Goal: Task Accomplishment & Management: Manage account settings

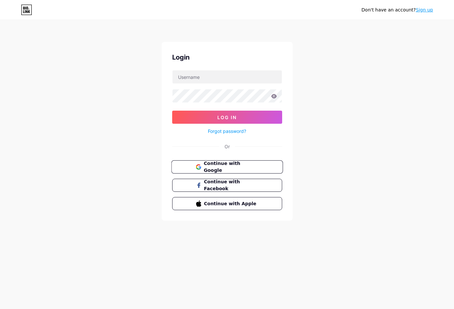
click at [236, 169] on span "Continue with Google" at bounding box center [231, 167] width 55 height 14
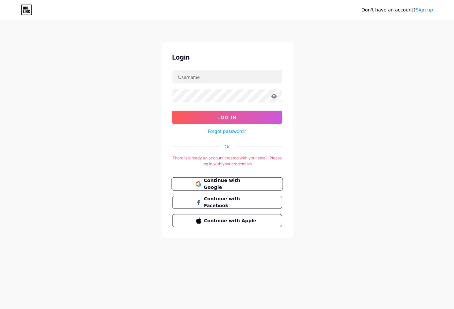
click at [238, 185] on span "Continue with Google" at bounding box center [231, 184] width 55 height 14
click at [208, 78] on input "text" at bounding box center [227, 76] width 109 height 13
click at [275, 95] on icon at bounding box center [274, 96] width 6 height 4
click at [263, 114] on button "Log In" at bounding box center [227, 117] width 110 height 13
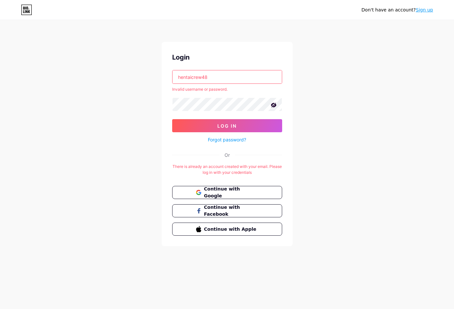
click at [221, 70] on div "Login hentaicrew48 Invalid username or password. Log In Forgot password? Or The…" at bounding box center [227, 144] width 131 height 204
click at [224, 84] on div "hentaicrew48" at bounding box center [227, 77] width 110 height 14
click at [230, 81] on input "hentaicrew48" at bounding box center [227, 76] width 109 height 13
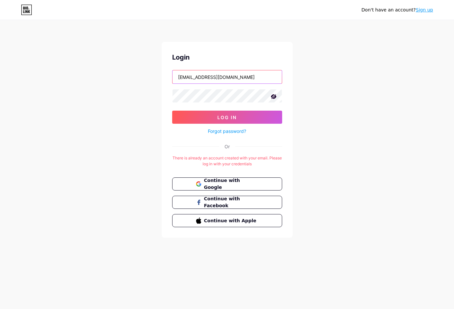
type input "hentaicrew48@gmail.com"
click at [172, 111] on button "Log In" at bounding box center [227, 117] width 110 height 13
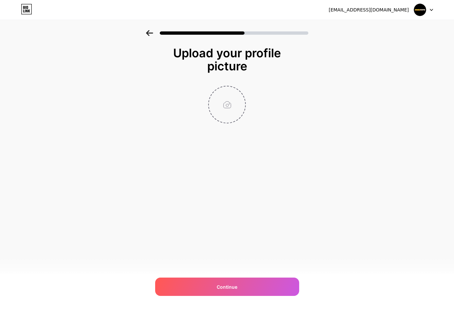
click at [219, 104] on input "file" at bounding box center [227, 104] width 36 height 36
type input "C:\fakepath\bwintoto png.png"
click at [215, 99] on img at bounding box center [227, 105] width 38 height 38
click at [243, 92] on circle at bounding box center [242, 90] width 7 height 7
click at [236, 104] on input "file" at bounding box center [227, 104] width 36 height 36
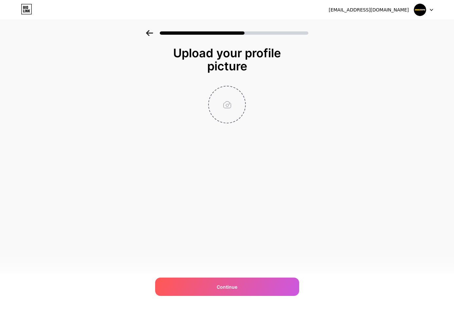
type input "C:\fakepath\bwintoto-hitam.jpg"
click at [241, 90] on icon at bounding box center [242, 90] width 2 height 2
click at [213, 100] on input "file" at bounding box center [227, 104] width 36 height 36
type input "C:\fakepath\bwintoto-hitam.jpg"
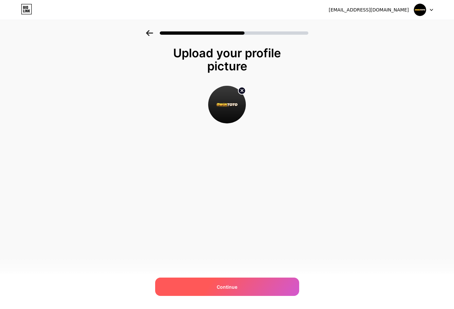
click at [237, 284] on span "Continue" at bounding box center [227, 287] width 21 height 7
click at [344, 296] on div "hentaicrew48@gmail.com Logout Link Copied Upload your profile picture Continue" at bounding box center [227, 154] width 454 height 309
click at [237, 290] on span "Continue" at bounding box center [227, 287] width 21 height 7
click at [237, 290] on div at bounding box center [227, 287] width 144 height 18
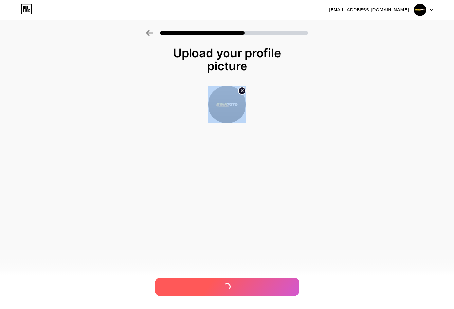
click at [237, 290] on div at bounding box center [227, 287] width 144 height 18
click at [237, 290] on span "Continue" at bounding box center [227, 287] width 21 height 7
click at [237, 290] on div at bounding box center [227, 287] width 144 height 18
click at [237, 290] on div "Continue" at bounding box center [227, 287] width 144 height 18
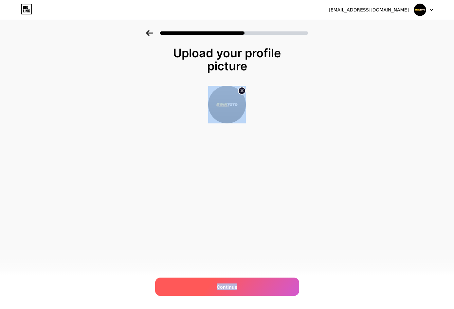
click at [237, 290] on div "Continue" at bounding box center [227, 287] width 144 height 18
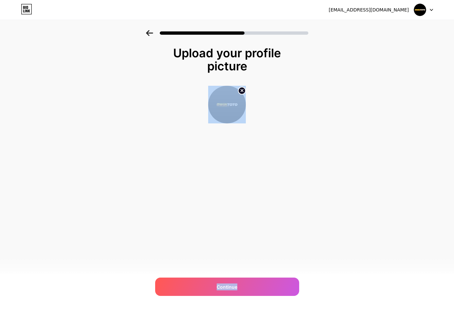
click at [237, 266] on div "hentaicrew48@gmail.com Logout Link Copied Upload your profile picture Continue" at bounding box center [227, 154] width 454 height 309
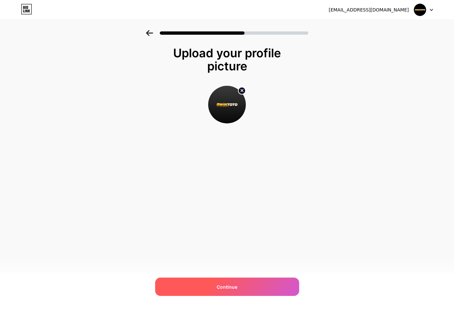
click at [241, 282] on div "Continue" at bounding box center [227, 287] width 144 height 18
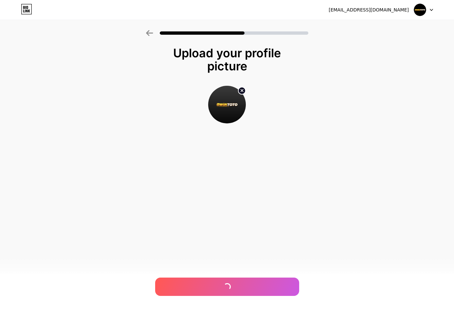
click at [240, 267] on div "hentaicrew48@gmail.com Logout Link Copied Upload your profile picture" at bounding box center [227, 154] width 454 height 309
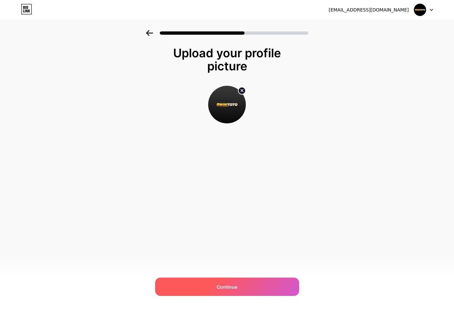
click at [240, 285] on div "Continue" at bounding box center [227, 287] width 144 height 18
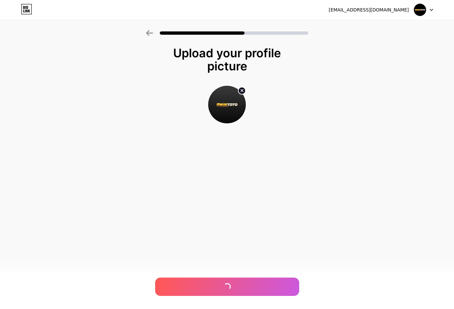
click at [241, 268] on div "hentaicrew48@gmail.com Logout Link Copied Upload your profile picture" at bounding box center [227, 154] width 454 height 309
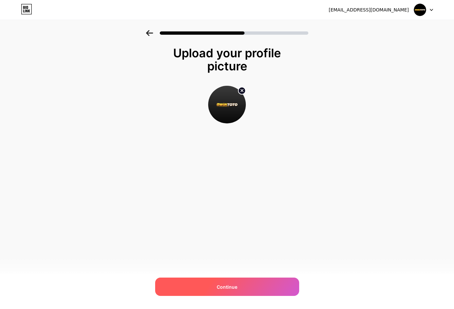
click at [240, 287] on div "Continue" at bounding box center [227, 287] width 144 height 18
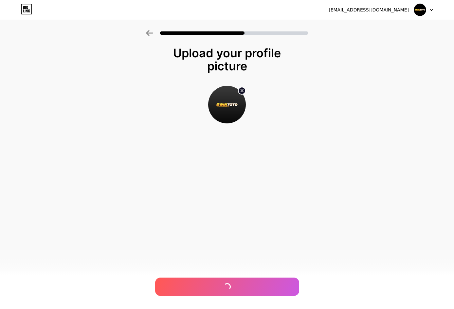
click at [240, 269] on div "hentaicrew48@gmail.com Logout Link Copied Upload your profile picture" at bounding box center [227, 154] width 454 height 309
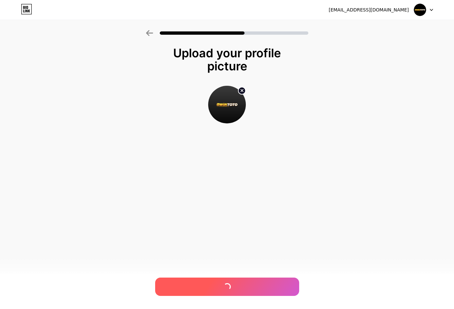
click at [240, 285] on div at bounding box center [227, 287] width 144 height 18
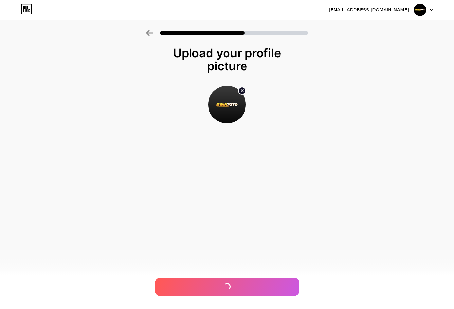
drag, startPoint x: 240, startPoint y: 271, endPoint x: 238, endPoint y: 283, distance: 12.0
click at [240, 272] on div "hentaicrew48@gmail.com Logout Link Copied Upload your profile picture" at bounding box center [227, 154] width 454 height 309
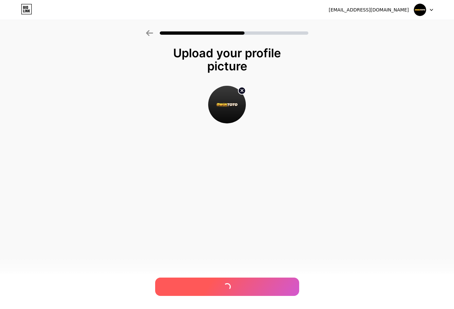
click at [237, 284] on div at bounding box center [227, 287] width 144 height 18
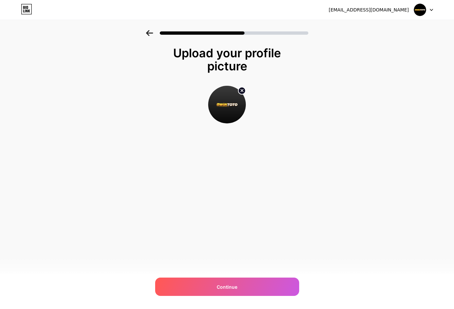
click at [235, 264] on div "hentaicrew48@gmail.com Logout Link Copied Upload your profile picture Continue" at bounding box center [227, 154] width 454 height 309
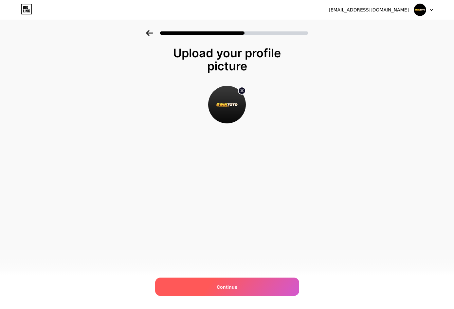
click at [233, 282] on div "Continue" at bounding box center [227, 287] width 144 height 18
click at [235, 282] on div "Continue" at bounding box center [227, 287] width 144 height 18
click at [234, 289] on span "Continue" at bounding box center [227, 287] width 21 height 7
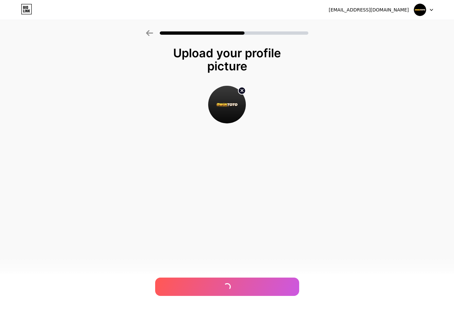
click at [236, 269] on div "hentaicrew48@gmail.com Logout Link Copied Upload your profile picture" at bounding box center [227, 154] width 454 height 309
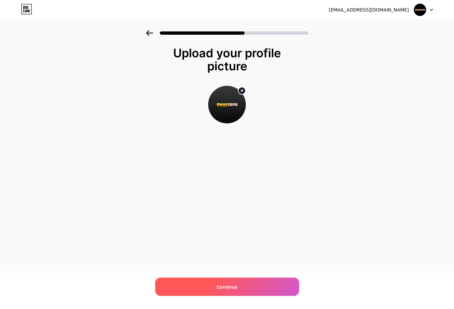
click at [236, 288] on span "Continue" at bounding box center [227, 287] width 21 height 7
click at [237, 272] on div "hentaicrew48@gmail.com Logout Link Copied Upload your profile picture Continue" at bounding box center [227, 154] width 454 height 309
click at [237, 287] on span "Continue" at bounding box center [227, 287] width 21 height 7
drag, startPoint x: 235, startPoint y: 271, endPoint x: 235, endPoint y: 287, distance: 15.7
click at [235, 274] on div "hentaicrew48@gmail.com Logout Link Copied Upload your profile picture Continue" at bounding box center [227, 154] width 454 height 309
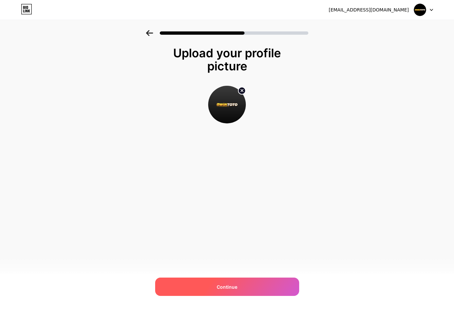
click at [235, 287] on span "Continue" at bounding box center [227, 287] width 21 height 7
drag, startPoint x: 234, startPoint y: 269, endPoint x: 234, endPoint y: 284, distance: 15.4
click at [234, 269] on div "hentaicrew48@gmail.com Logout Link Copied Upload your profile picture Continue" at bounding box center [227, 154] width 454 height 309
click at [234, 284] on span "Continue" at bounding box center [227, 287] width 21 height 7
click at [235, 274] on div "hentaicrew48@gmail.com Logout Link Copied Upload your profile picture Continue" at bounding box center [227, 154] width 454 height 309
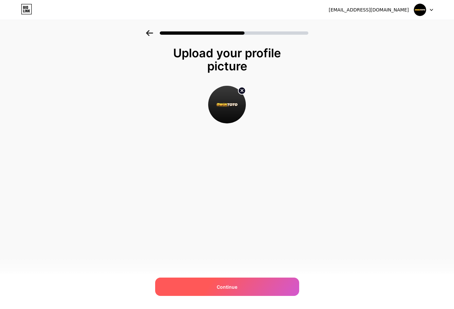
drag, startPoint x: 235, startPoint y: 278, endPoint x: 235, endPoint y: 259, distance: 19.3
click at [235, 261] on div "hentaicrew48@gmail.com Logout Link Copied Upload your profile picture Continue" at bounding box center [227, 154] width 454 height 309
click at [233, 285] on span "Continue" at bounding box center [227, 287] width 21 height 7
click at [233, 285] on div at bounding box center [227, 287] width 144 height 18
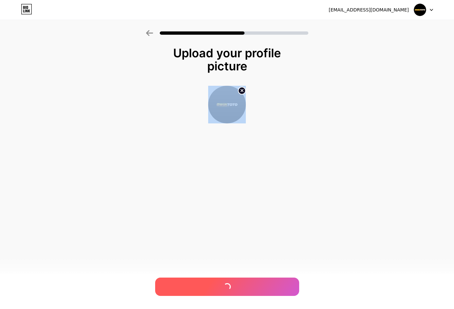
click at [233, 285] on div at bounding box center [227, 287] width 144 height 18
click at [233, 285] on span "Continue" at bounding box center [227, 287] width 21 height 7
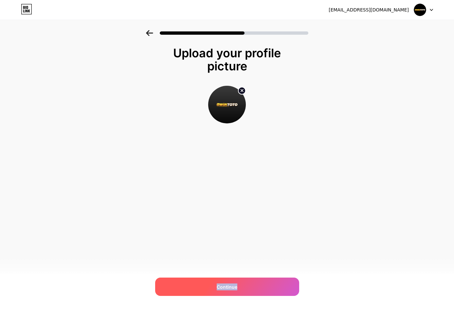
click at [233, 285] on span "Continue" at bounding box center [227, 287] width 21 height 7
click at [233, 285] on div at bounding box center [227, 287] width 144 height 18
click at [233, 285] on div "Continue" at bounding box center [227, 287] width 144 height 18
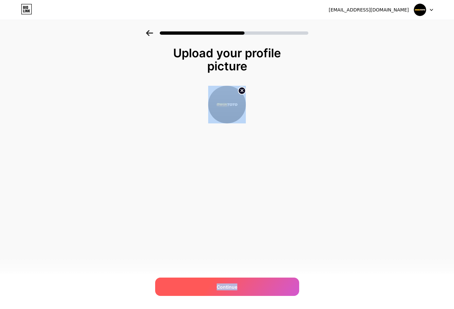
click at [233, 285] on div "Continue" at bounding box center [227, 287] width 144 height 18
click at [233, 285] on div at bounding box center [227, 287] width 144 height 18
click at [234, 284] on span "Continue" at bounding box center [227, 287] width 21 height 7
click at [235, 281] on div "Continue" at bounding box center [227, 287] width 144 height 18
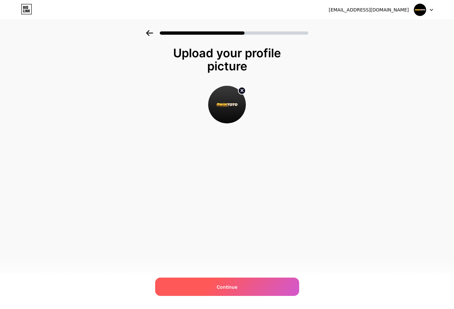
click at [234, 281] on div "Continue" at bounding box center [227, 287] width 144 height 18
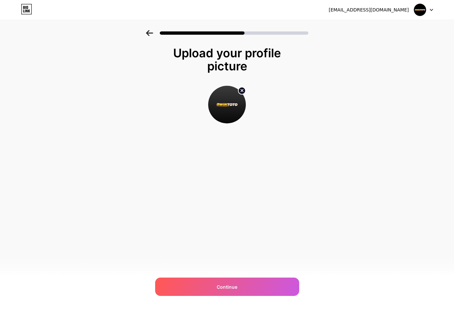
click at [431, 7] on div at bounding box center [423, 10] width 19 height 12
click at [24, 10] on icon at bounding box center [26, 9] width 11 height 10
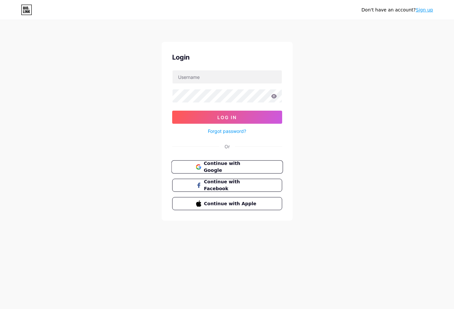
click at [237, 168] on span "Continue with Google" at bounding box center [231, 167] width 55 height 14
